Goal: Task Accomplishment & Management: Use online tool/utility

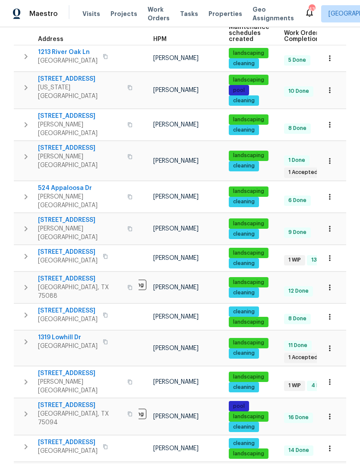
scroll to position [0, 37]
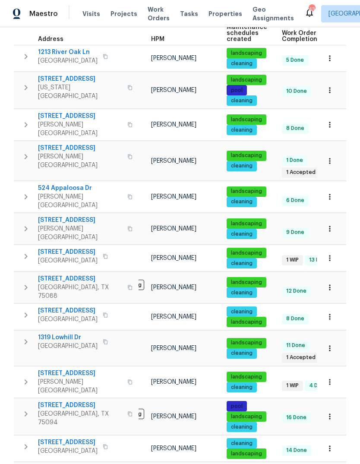
click at [38, 248] on span "[STREET_ADDRESS]" at bounding box center [68, 252] width 60 height 9
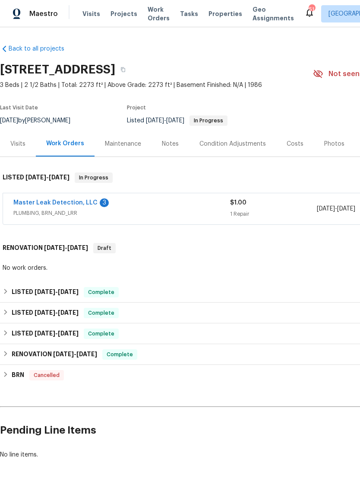
click at [37, 202] on link "Master Leak Detection, LLC" at bounding box center [55, 203] width 84 height 6
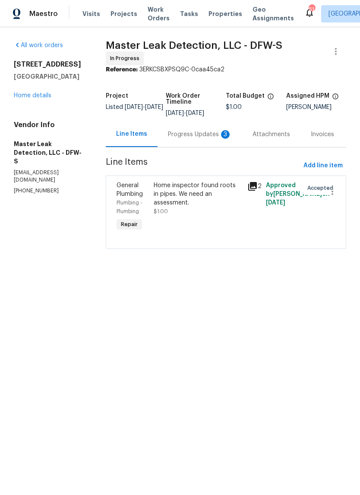
click at [142, 198] on div "General Plumbing" at bounding box center [133, 189] width 32 height 17
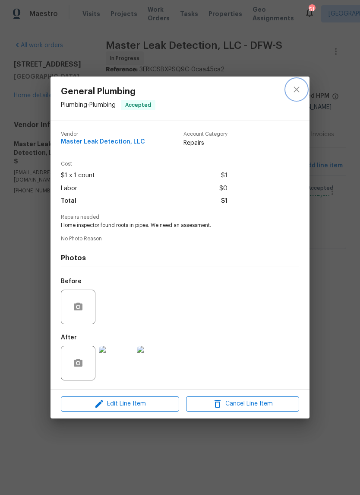
click at [297, 89] on icon "close" at bounding box center [297, 90] width 6 height 6
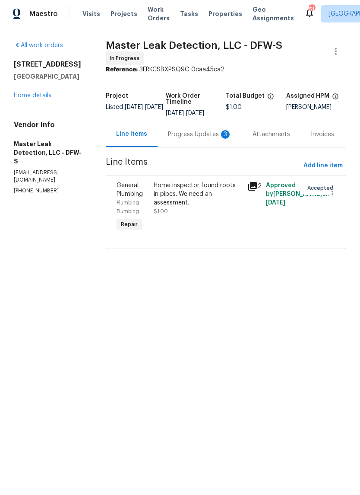
click at [213, 139] on div "Progress Updates 3" at bounding box center [200, 134] width 64 height 9
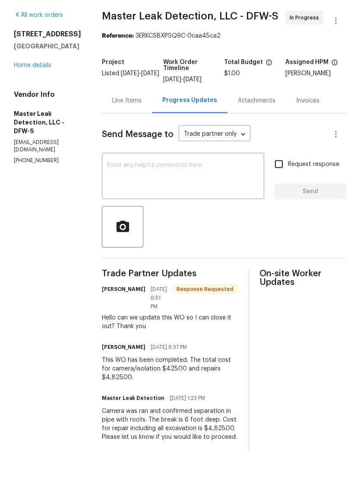
scroll to position [6, 0]
click at [27, 92] on link "Home details" at bounding box center [33, 95] width 38 height 6
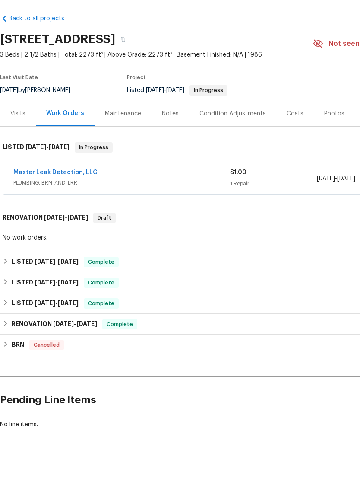
click at [124, 209] on span "PLUMBING, BRN_AND_LRR" at bounding box center [121, 213] width 217 height 9
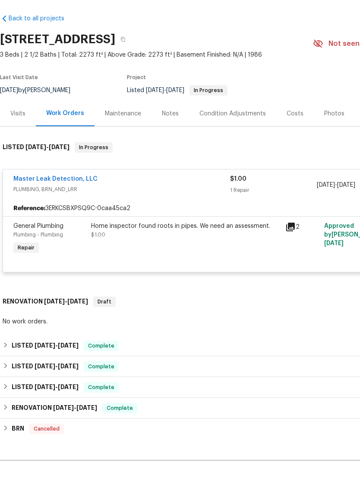
click at [83, 206] on link "Master Leak Detection, LLC" at bounding box center [55, 209] width 84 height 6
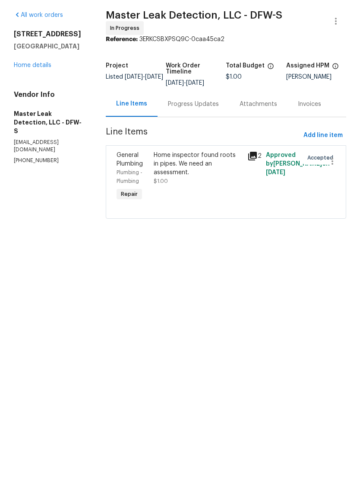
click at [193, 185] on div "Home inspector found roots in pipes. We need an assessment. $1.00" at bounding box center [198, 198] width 88 height 35
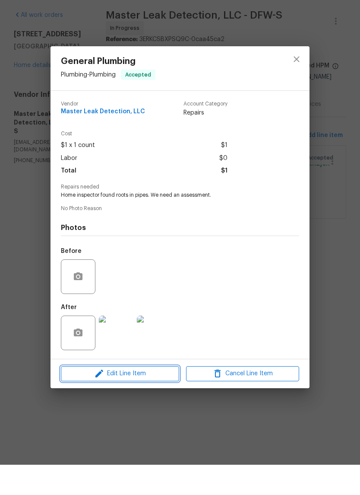
click at [130, 398] on span "Edit Line Item" at bounding box center [119, 403] width 113 height 11
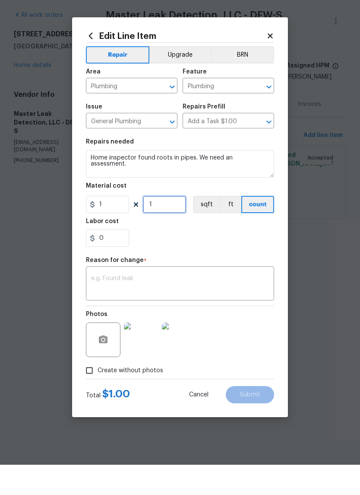
click at [172, 226] on input "1" at bounding box center [164, 234] width 43 height 17
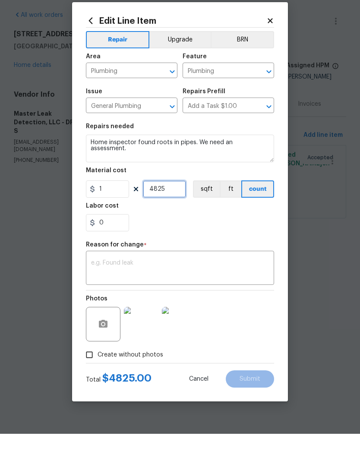
type input "4825"
click at [176, 290] on textarea at bounding box center [180, 299] width 178 height 18
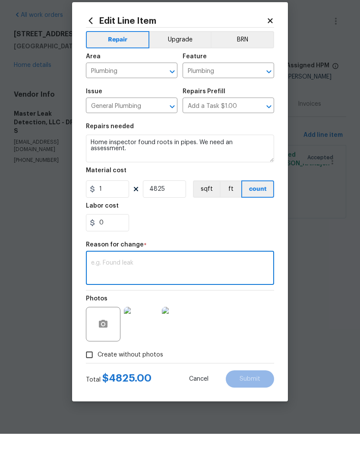
type textarea "A"
type textarea "Scope"
click at [236, 233] on section "Repairs needed Home inspector found roots in pipes. We need an assessment. Mate…" at bounding box center [180, 208] width 188 height 118
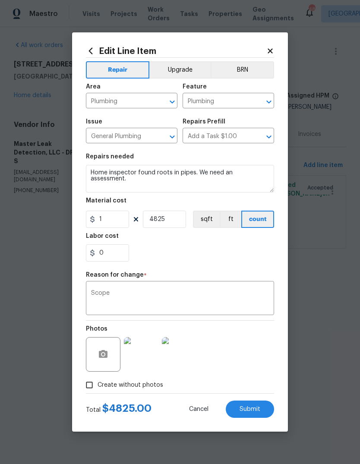
click at [260, 408] on span "Submit" at bounding box center [250, 409] width 21 height 6
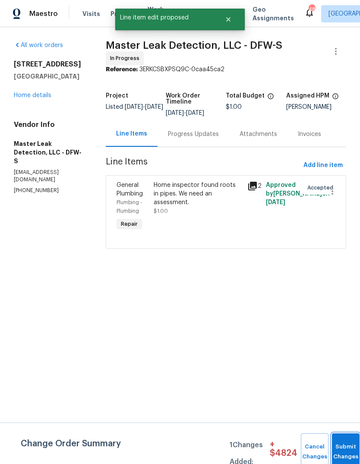
click at [343, 450] on button "Submit Changes" at bounding box center [346, 452] width 28 height 37
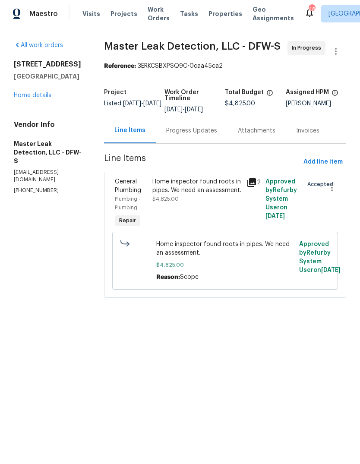
click at [16, 98] on link "Home details" at bounding box center [33, 95] width 38 height 6
